Goal: Transaction & Acquisition: Purchase product/service

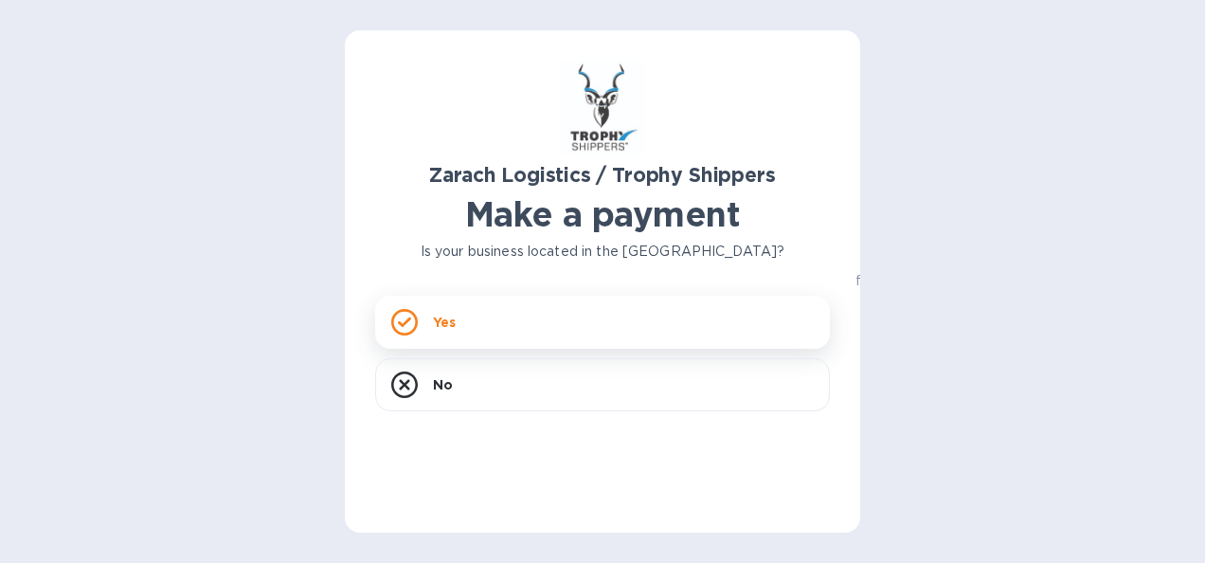
click at [439, 316] on p "Yes" at bounding box center [444, 322] width 23 height 19
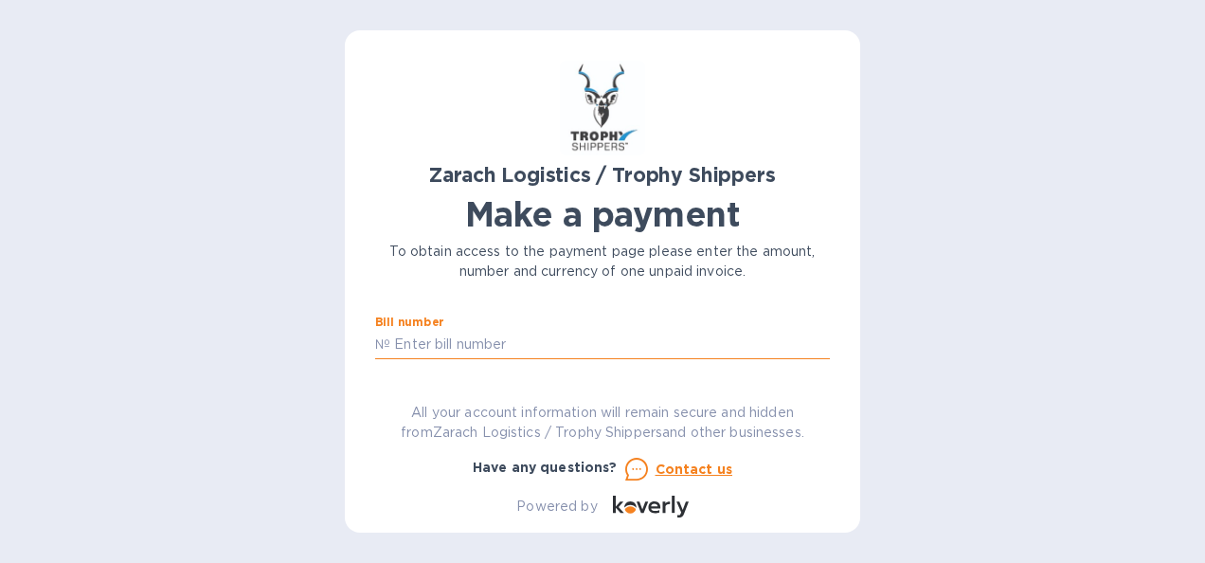
click at [537, 346] on input "text" at bounding box center [609, 345] width 439 height 28
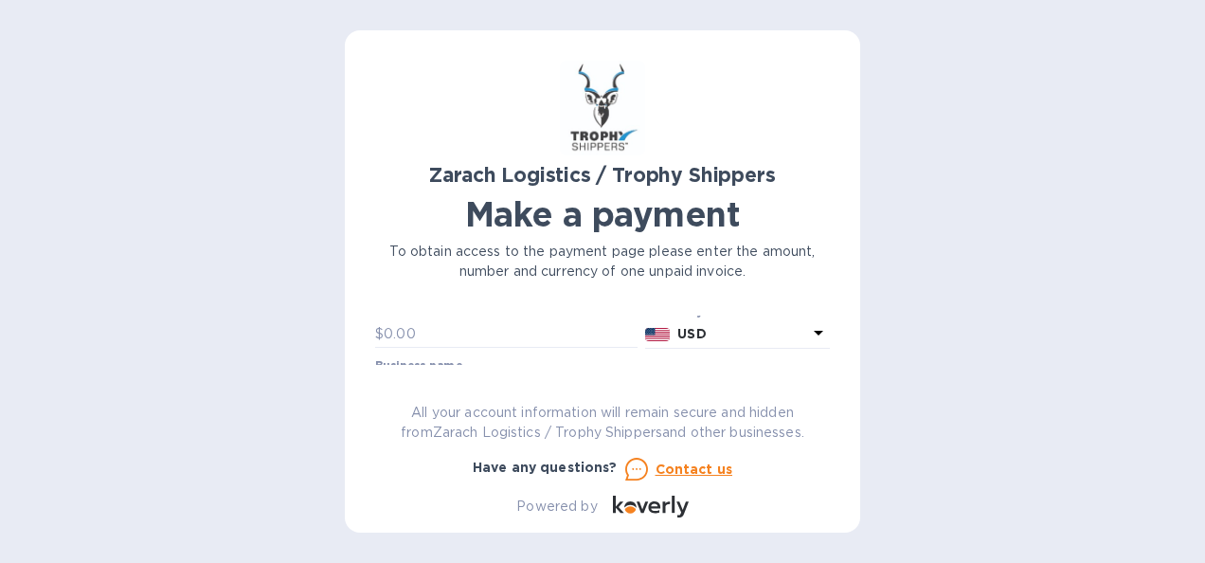
scroll to position [95, 0]
type input "B00169218"
click at [832, 323] on div "Zarach Logistics / Trophy Shippers Make a payment To obtain access to the payme…" at bounding box center [602, 281] width 515 height 502
click at [491, 334] on input "text" at bounding box center [602, 321] width 455 height 28
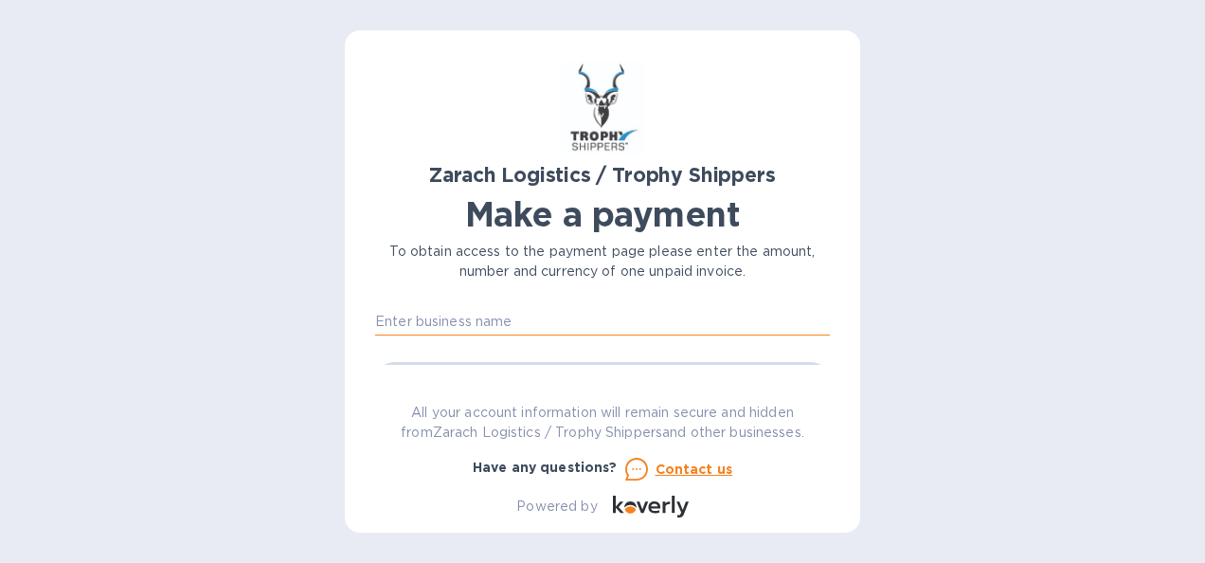
type input "X"
type input "Centeur Imports LLC"
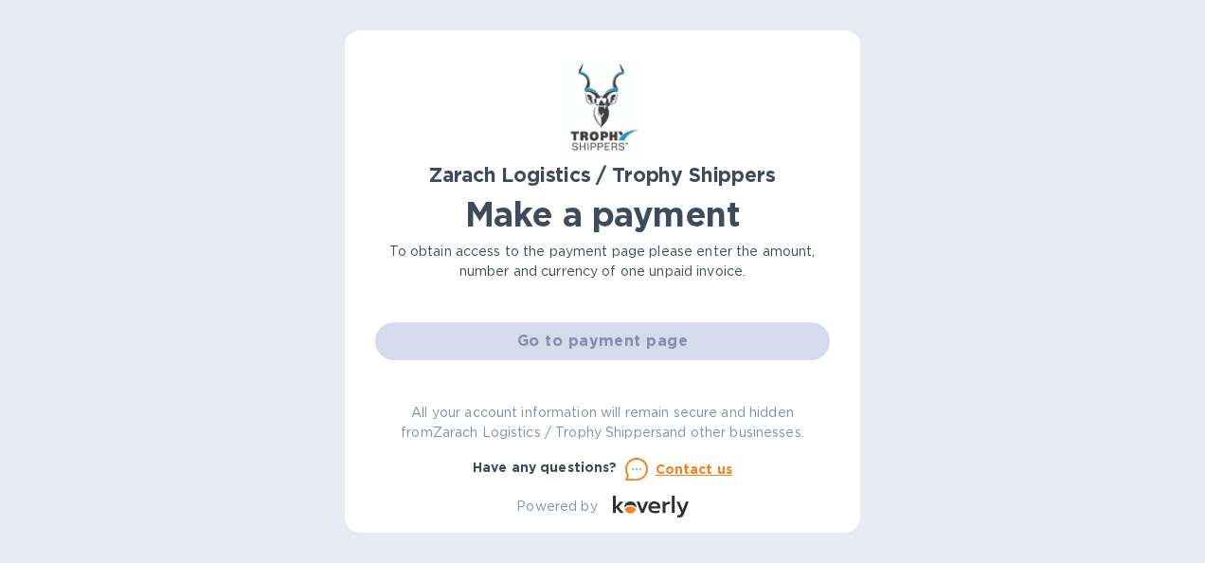
scroll to position [78, 0]
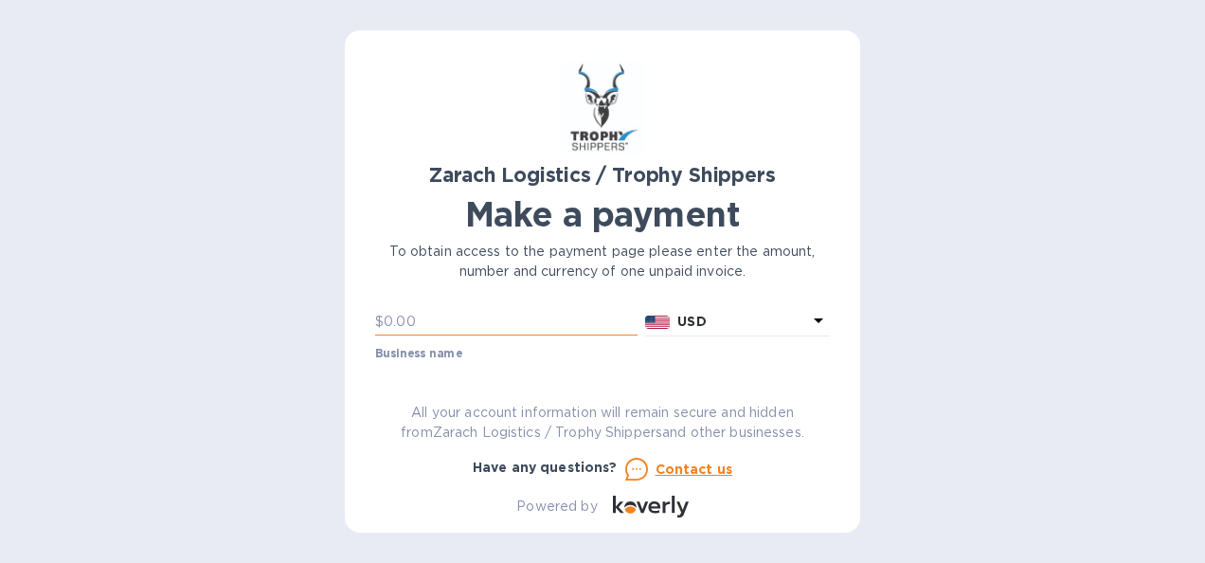
click at [504, 323] on input "text" at bounding box center [511, 322] width 254 height 28
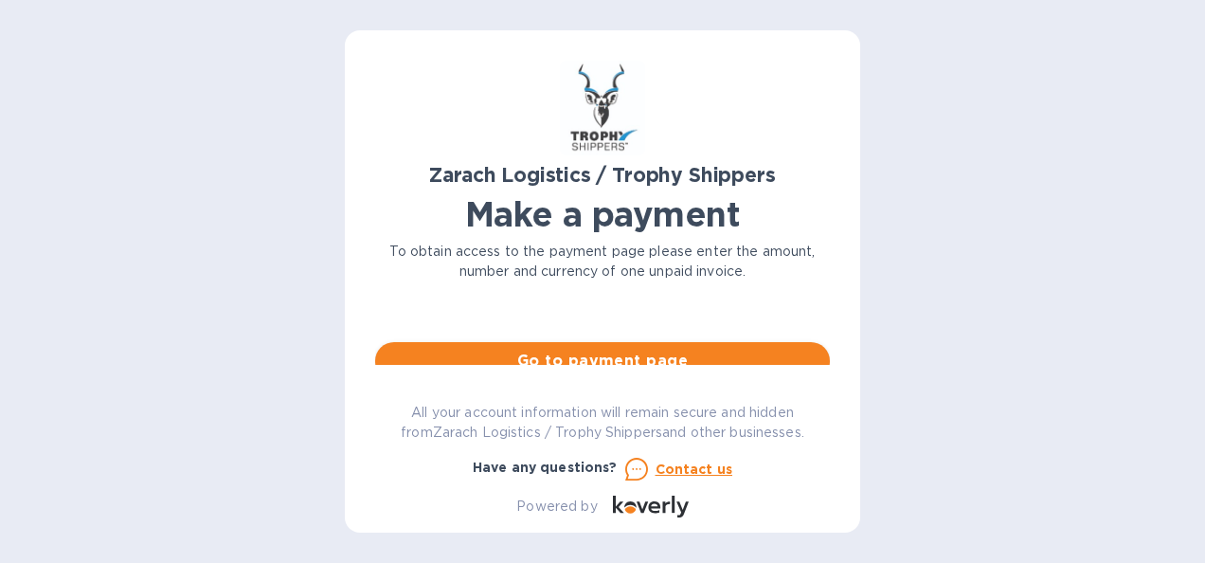
type input "10,464.67"
click at [591, 350] on span "Go to payment page" at bounding box center [602, 360] width 424 height 23
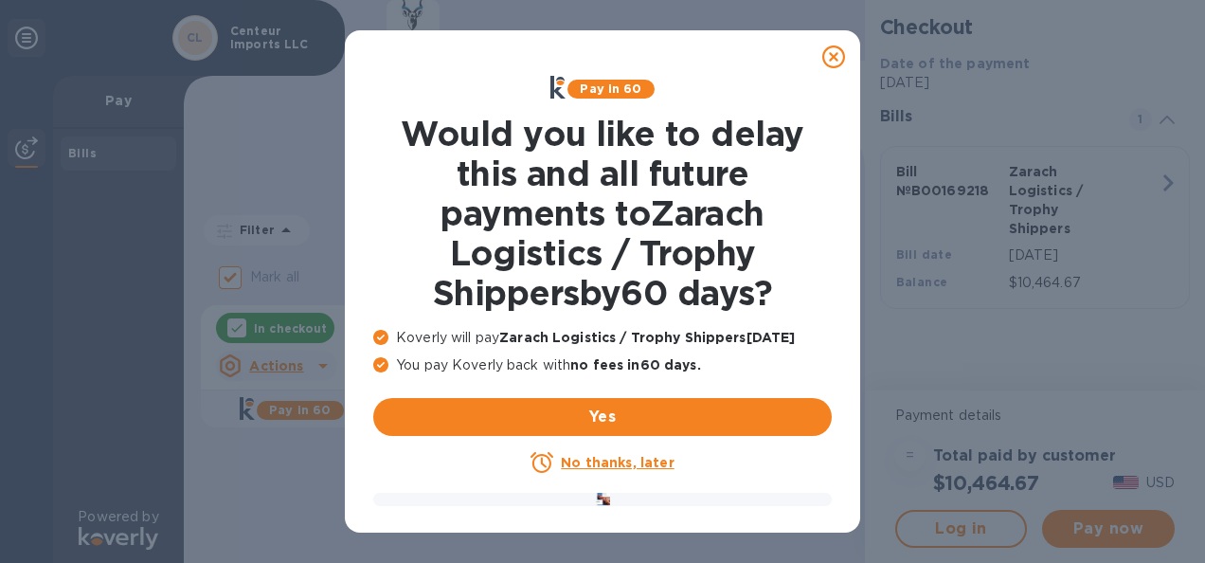
click at [603, 460] on u "No thanks, later" at bounding box center [617, 462] width 113 height 15
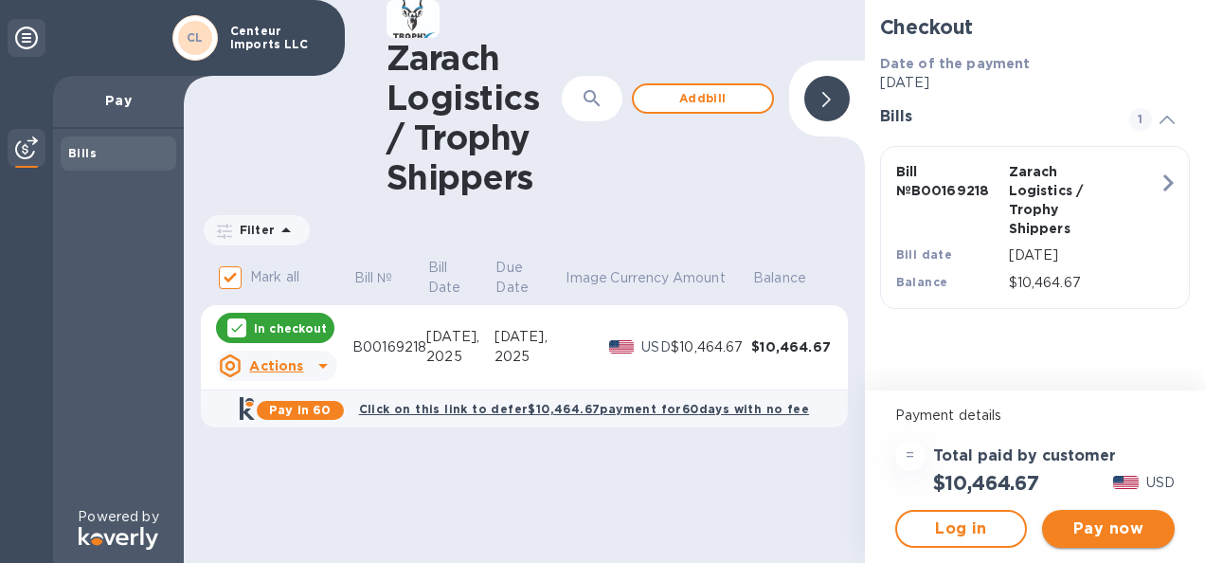
click at [1125, 527] on span "Pay now" at bounding box center [1108, 528] width 102 height 23
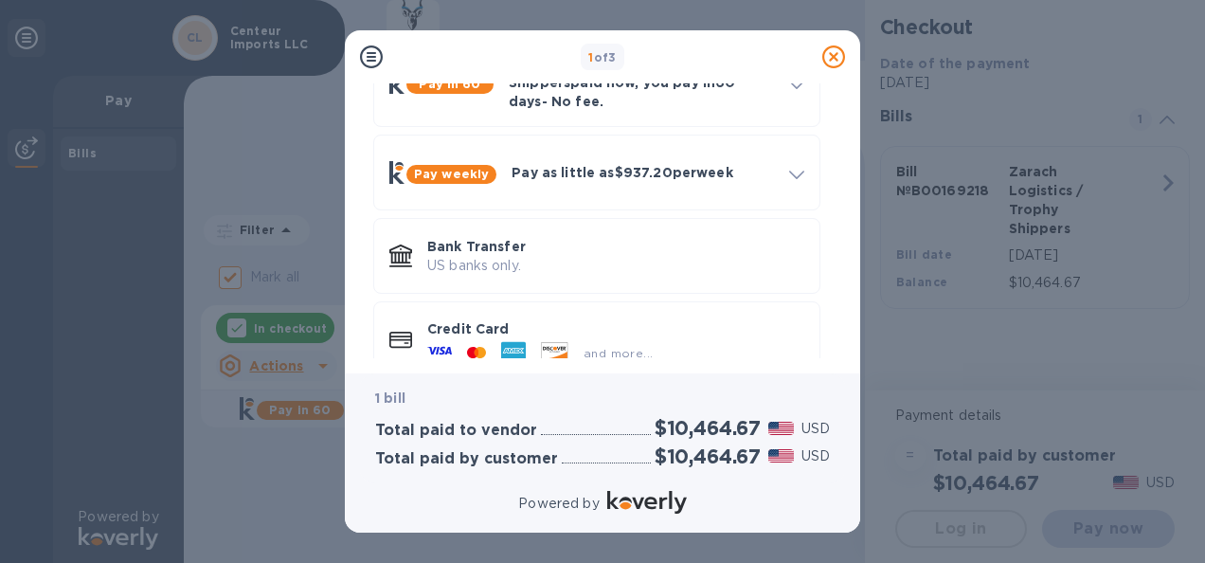
scroll to position [159, 0]
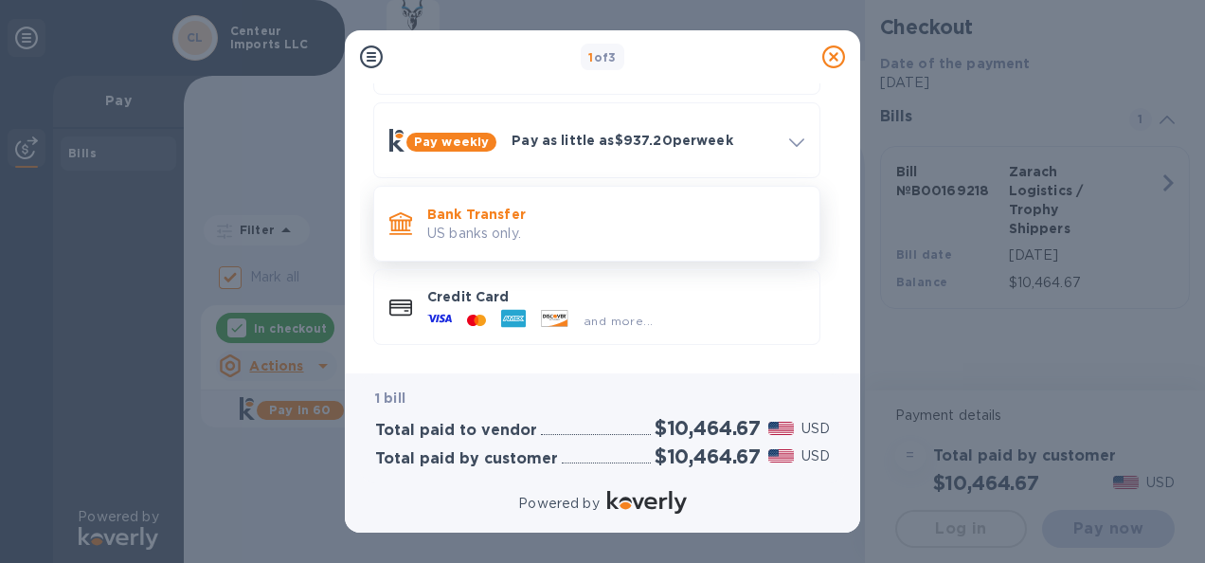
click at [468, 224] on p "US banks only." at bounding box center [615, 234] width 377 height 20
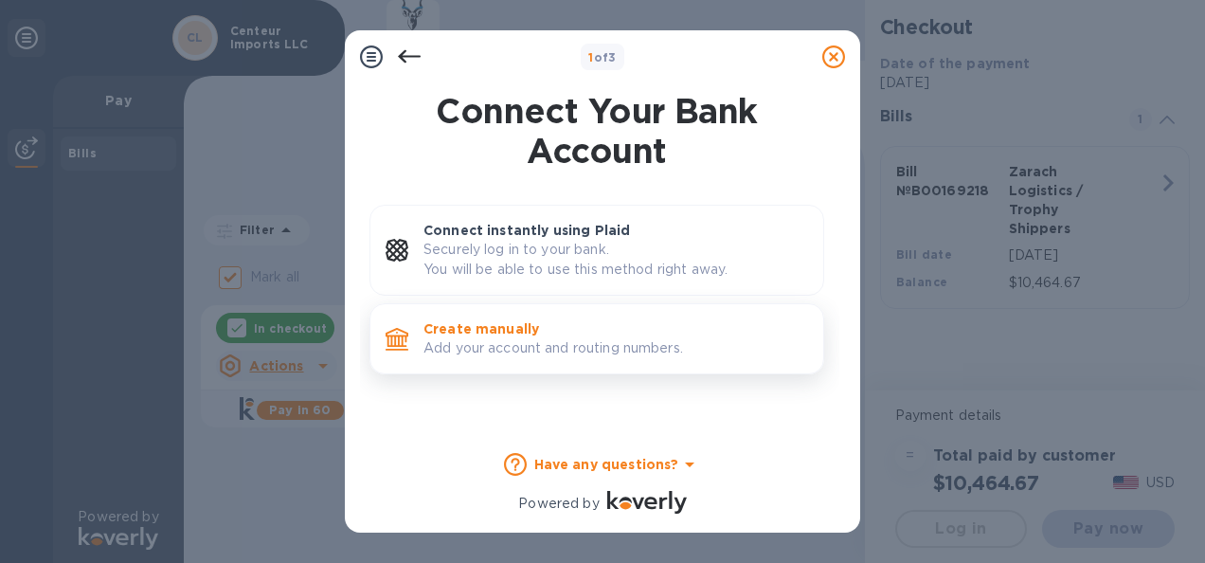
click at [495, 327] on p "Create manually" at bounding box center [615, 328] width 385 height 19
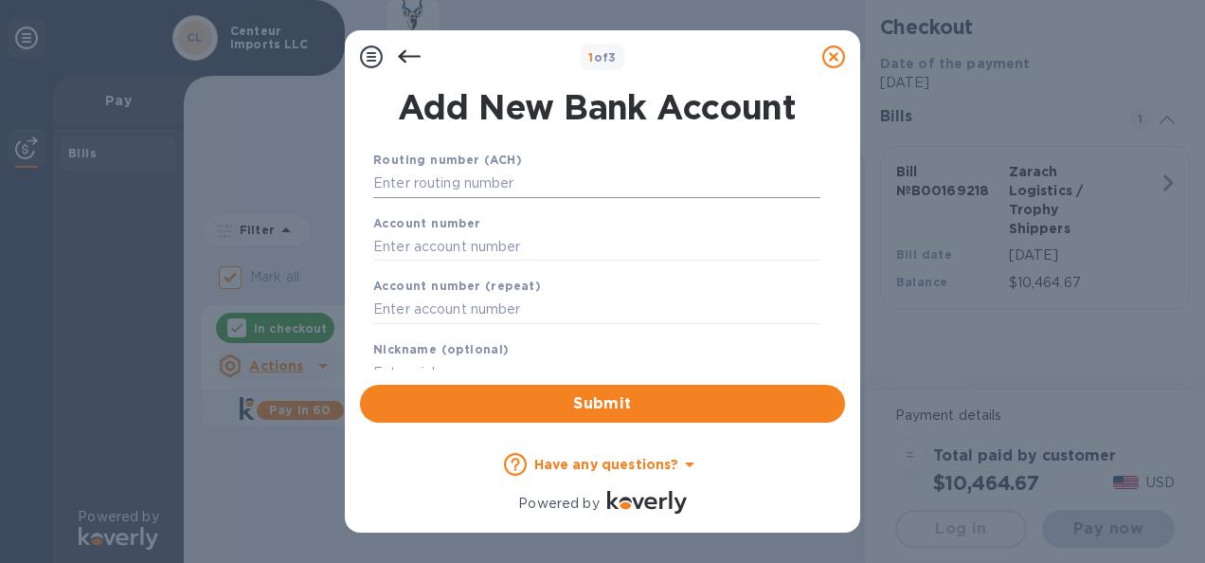
click at [476, 176] on input "text" at bounding box center [596, 184] width 447 height 28
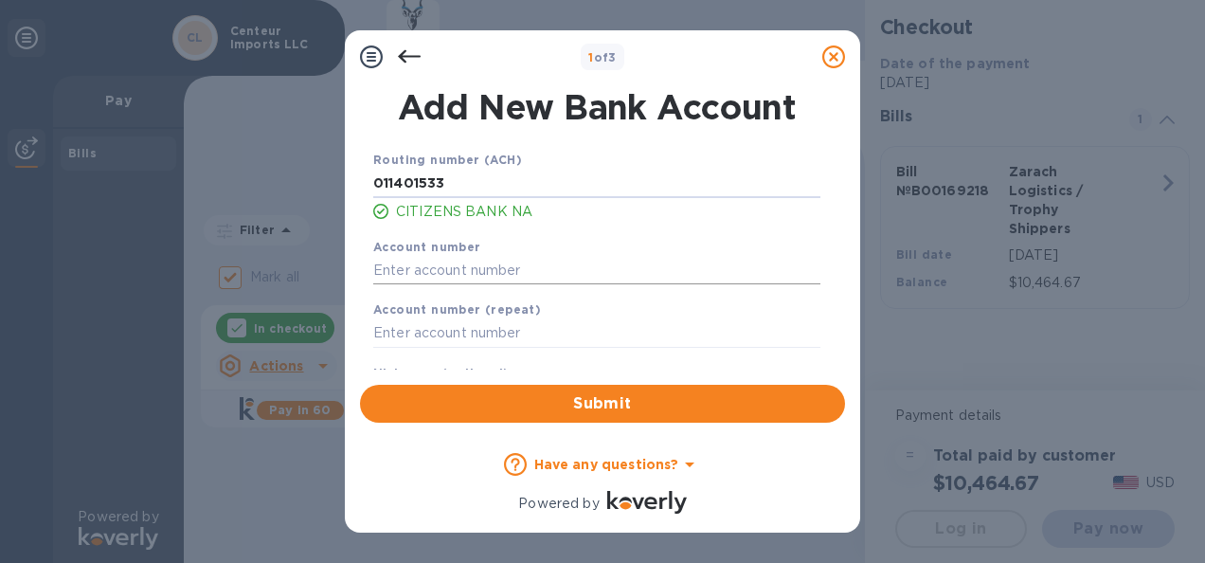
type input "011401533"
click at [494, 261] on input "text" at bounding box center [596, 270] width 447 height 28
type input "3312726109"
click at [488, 335] on input "text" at bounding box center [596, 333] width 447 height 28
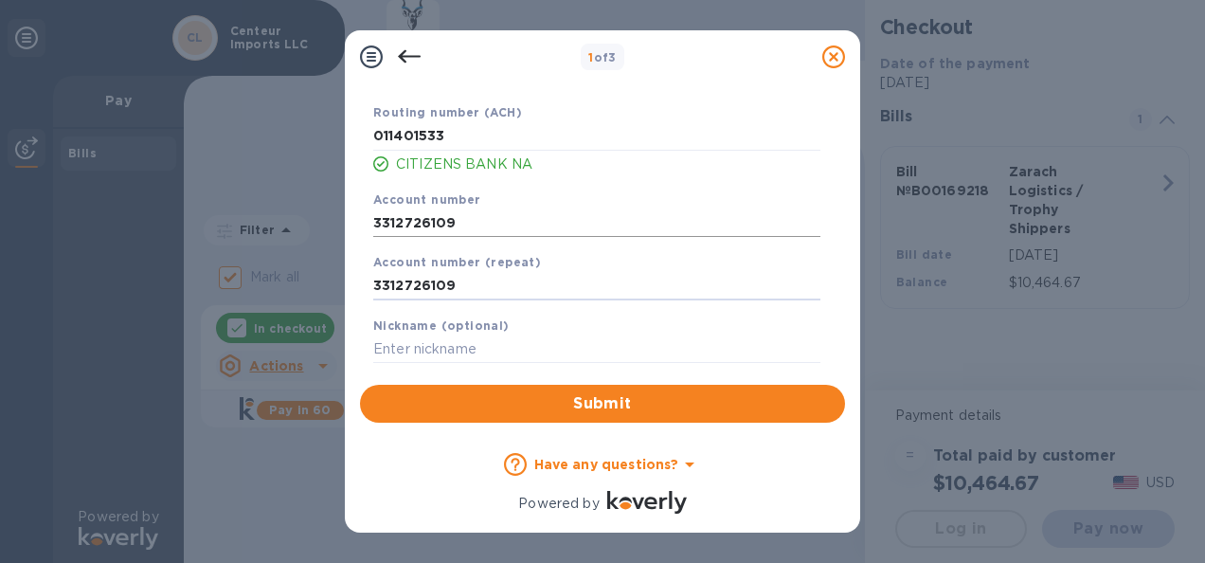
scroll to position [61, 0]
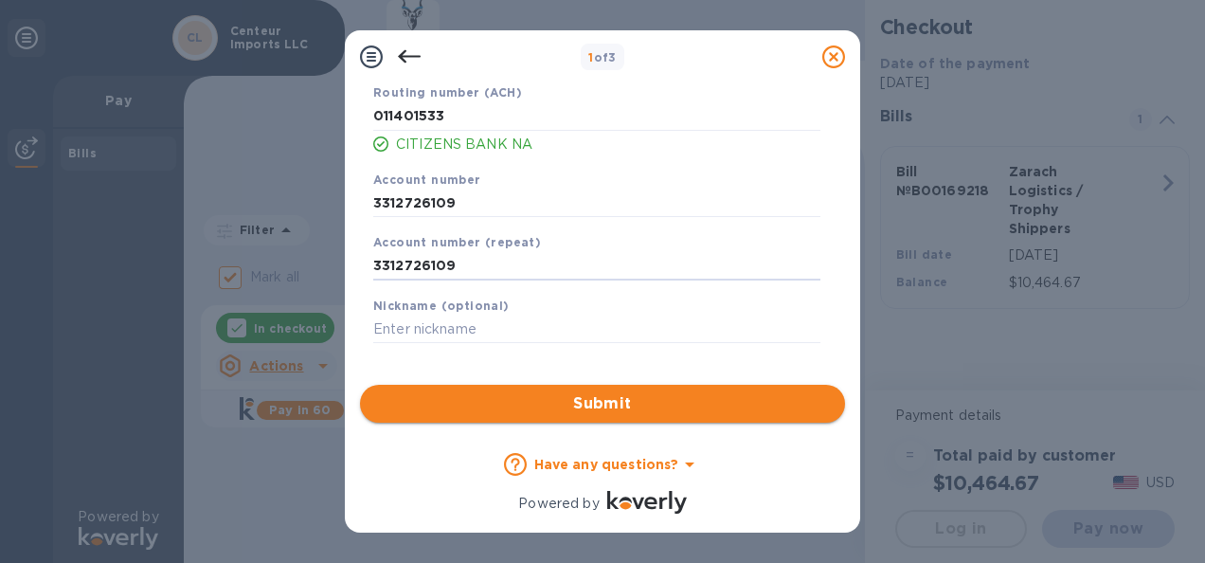
type input "3312726109"
click at [608, 403] on span "Submit" at bounding box center [602, 403] width 455 height 23
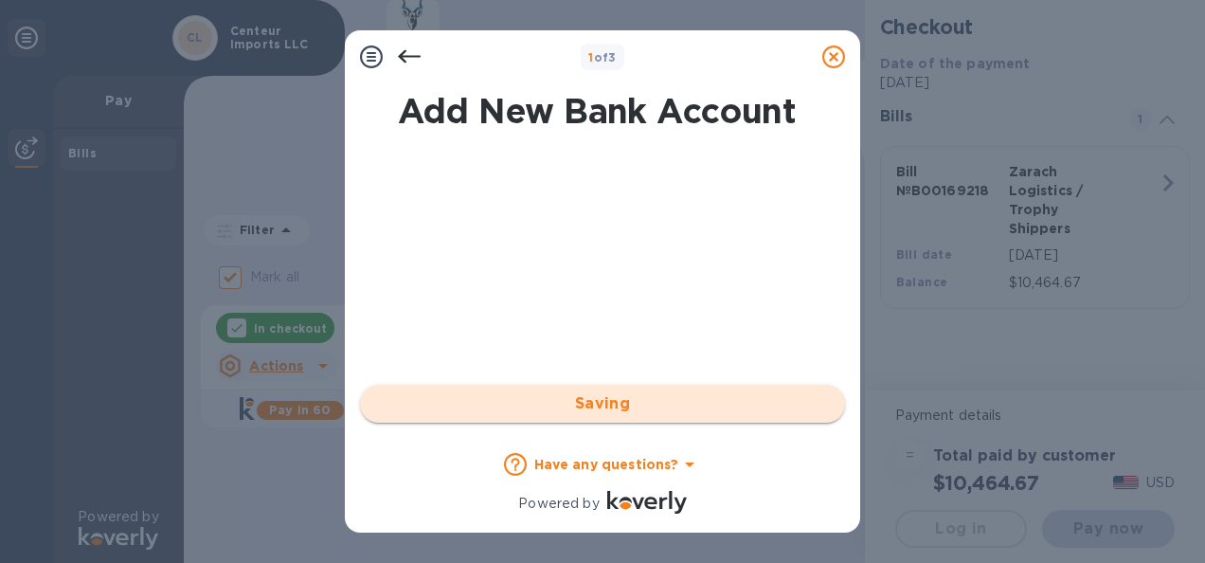
scroll to position [0, 0]
